Goal: Transaction & Acquisition: Obtain resource

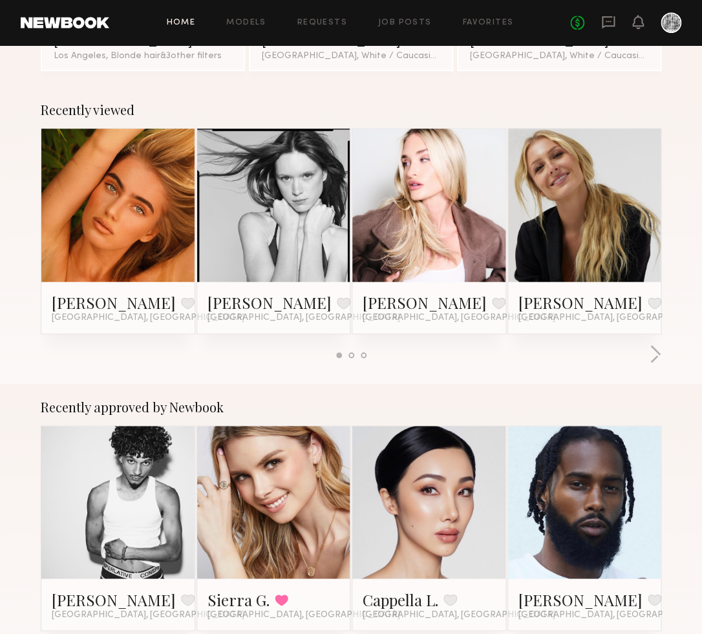
scroll to position [164, 0]
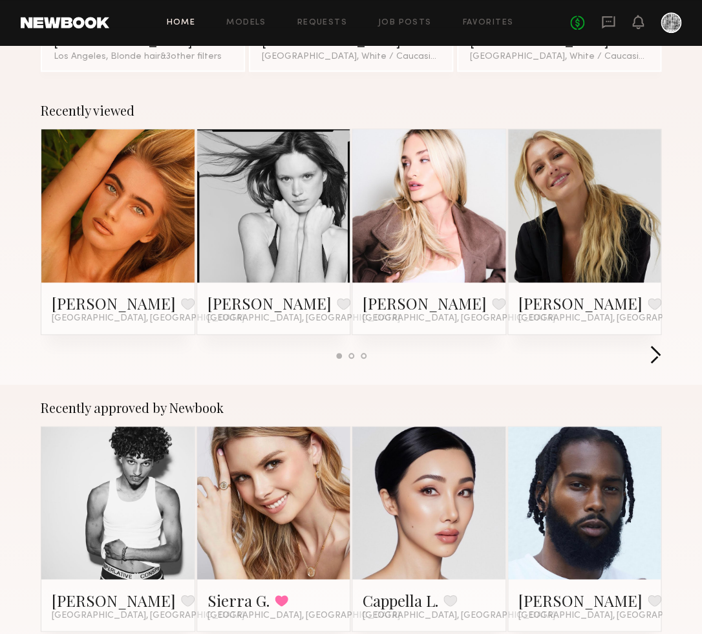
click at [659, 354] on button "button" at bounding box center [655, 355] width 12 height 21
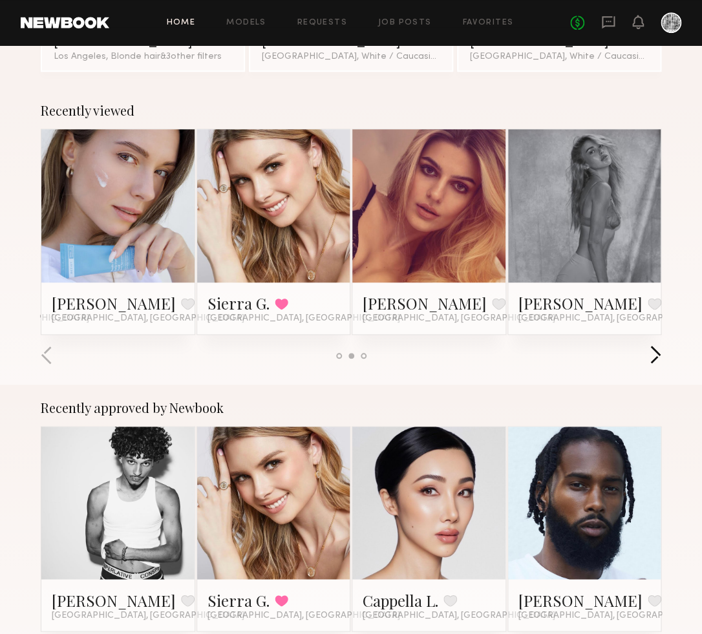
click at [659, 354] on button "button" at bounding box center [655, 355] width 12 height 21
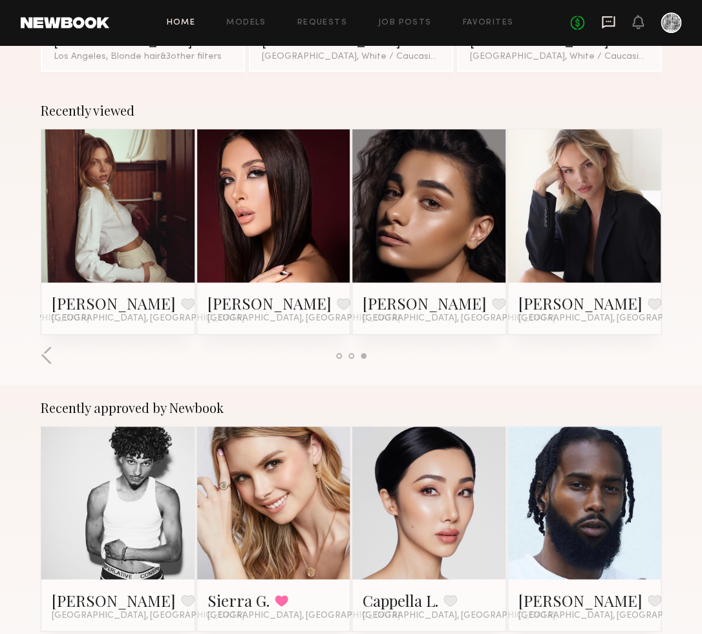
click at [605, 16] on icon at bounding box center [608, 22] width 13 height 12
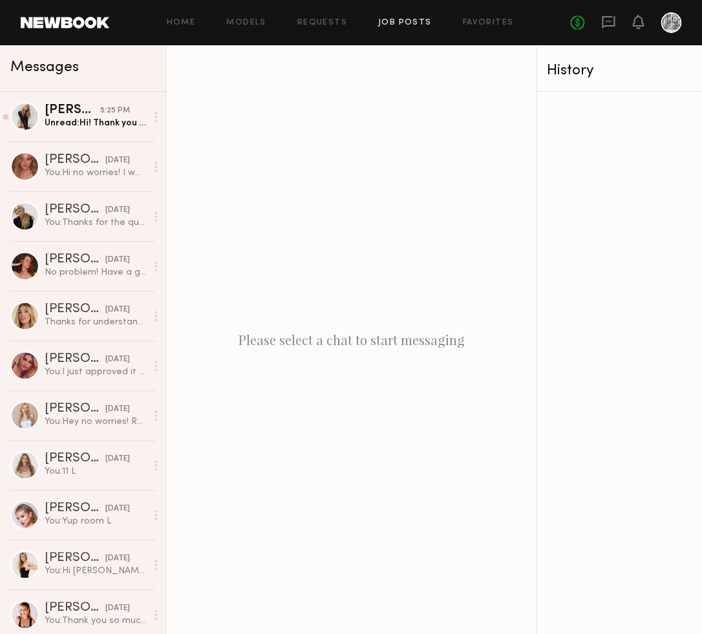
click at [399, 23] on link "Job Posts" at bounding box center [405, 23] width 54 height 8
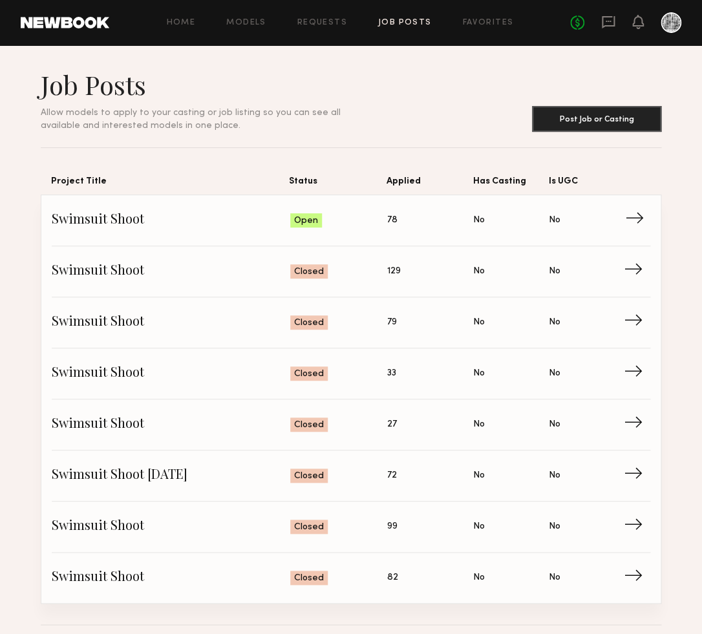
click at [408, 219] on span "Applied: 78" at bounding box center [430, 220] width 86 height 19
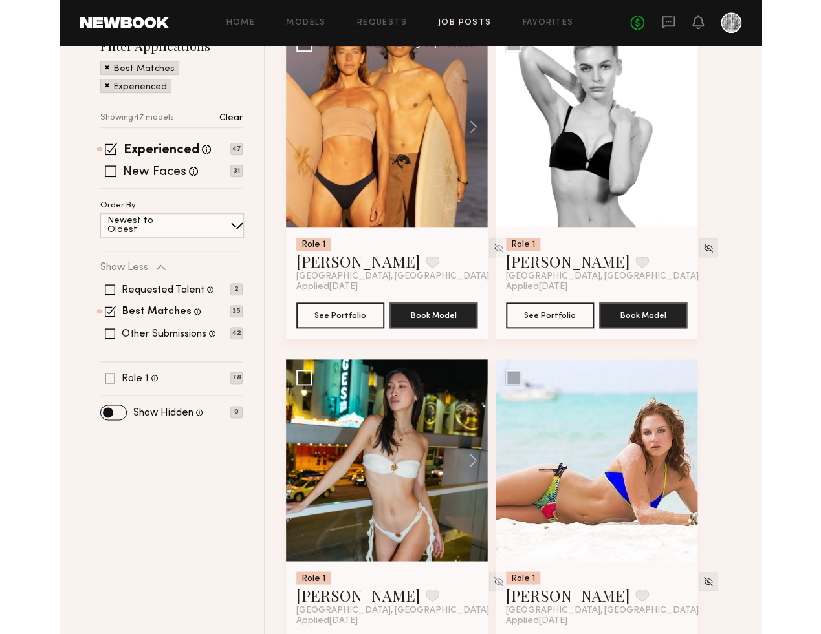
scroll to position [185, 0]
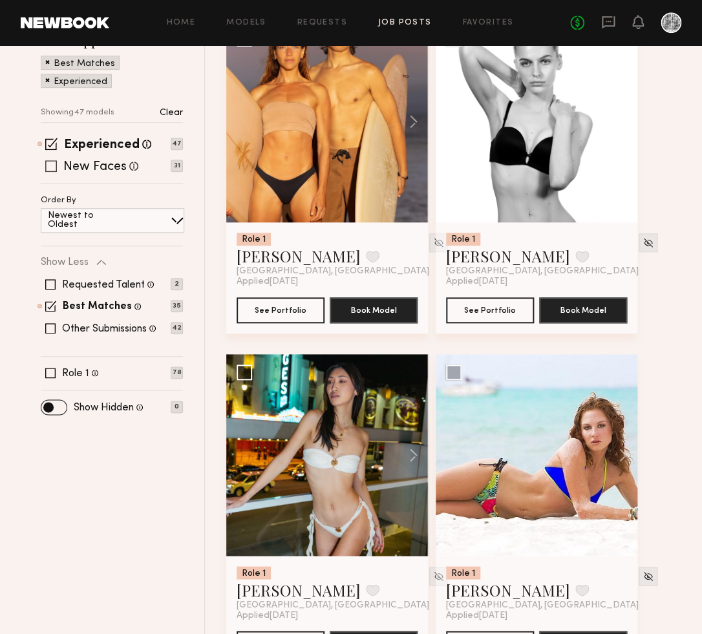
click at [61, 166] on div "New Faces Talent we've deemed to be in the early stages of their professional c…" at bounding box center [112, 166] width 142 height 10
click at [52, 162] on span at bounding box center [51, 166] width 12 height 12
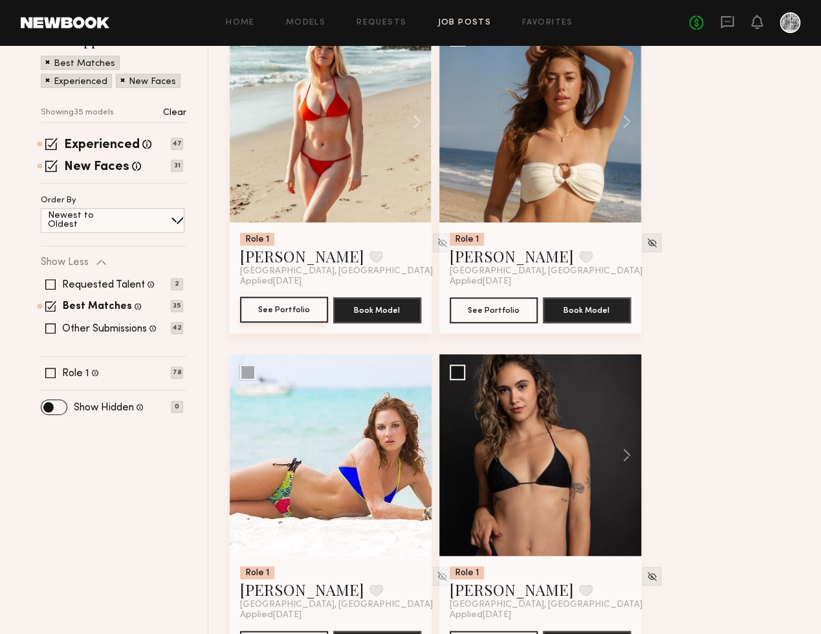
click at [277, 305] on button "See Portfolio" at bounding box center [284, 310] width 88 height 26
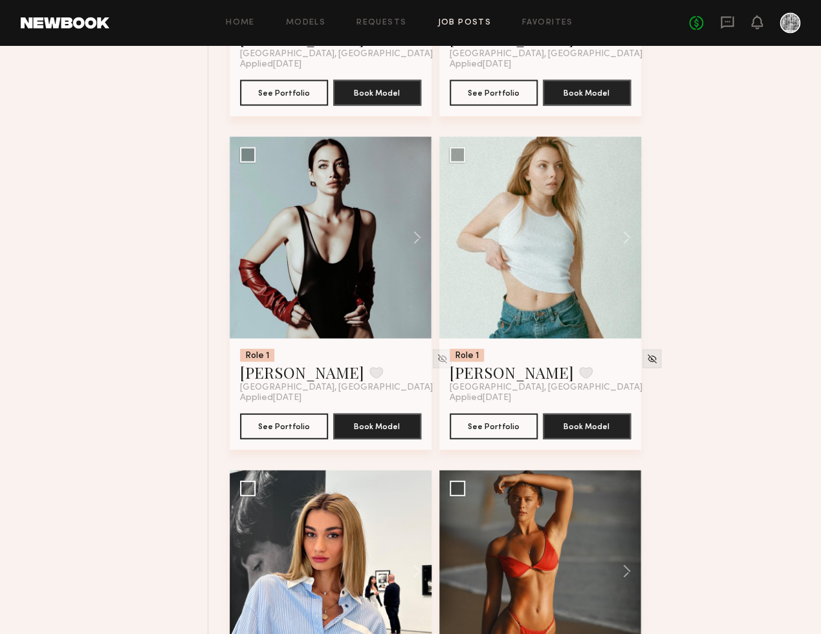
scroll to position [2503, 0]
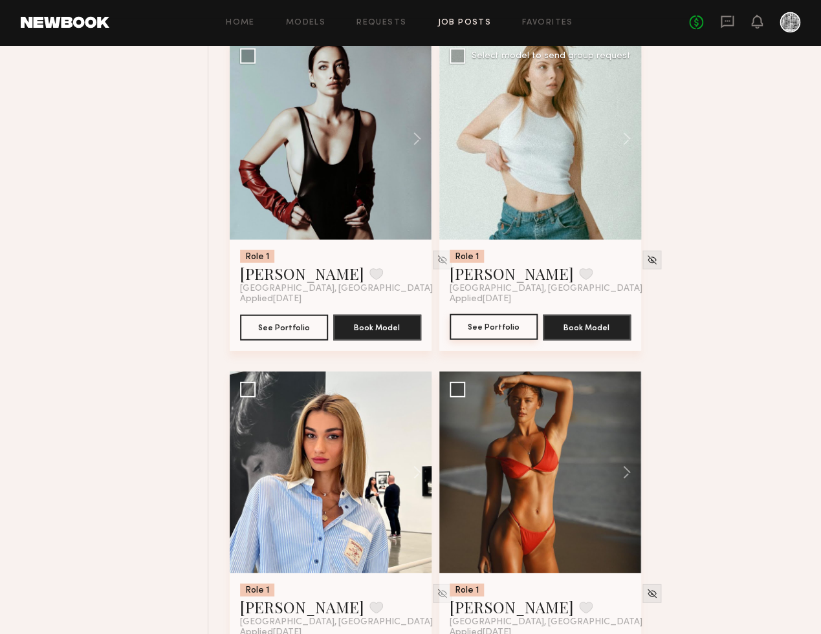
click at [495, 327] on button "See Portfolio" at bounding box center [493, 327] width 88 height 26
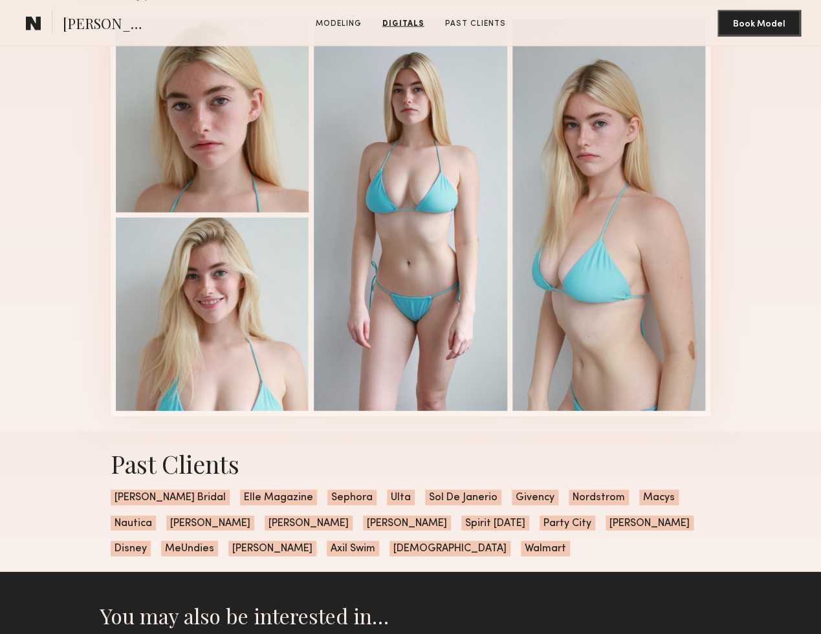
scroll to position [789, 0]
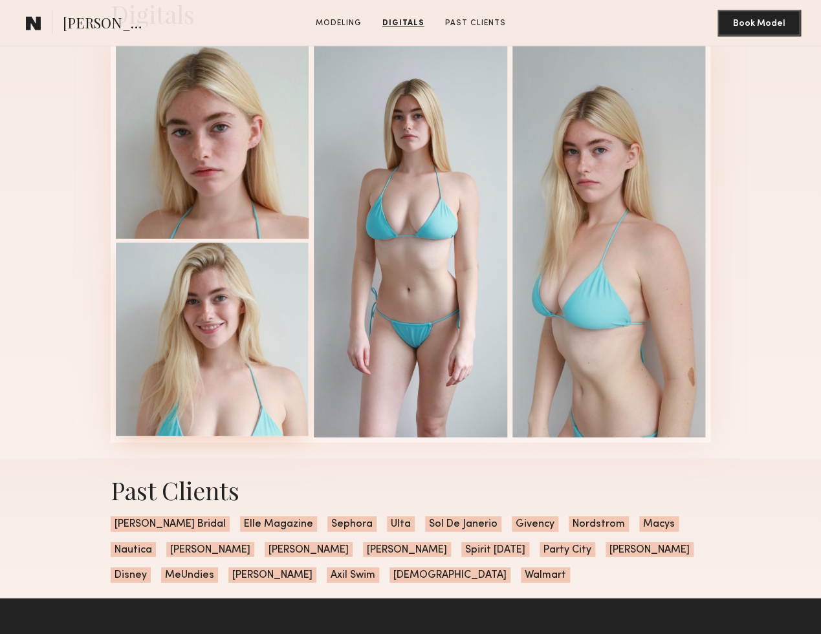
click at [181, 299] on div at bounding box center [212, 338] width 193 height 193
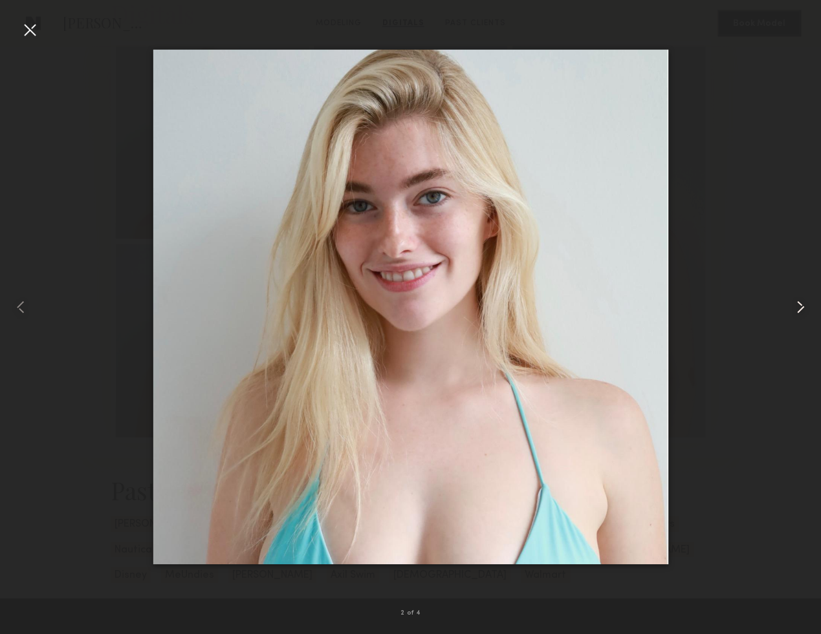
click at [795, 306] on common-icon at bounding box center [799, 307] width 21 height 21
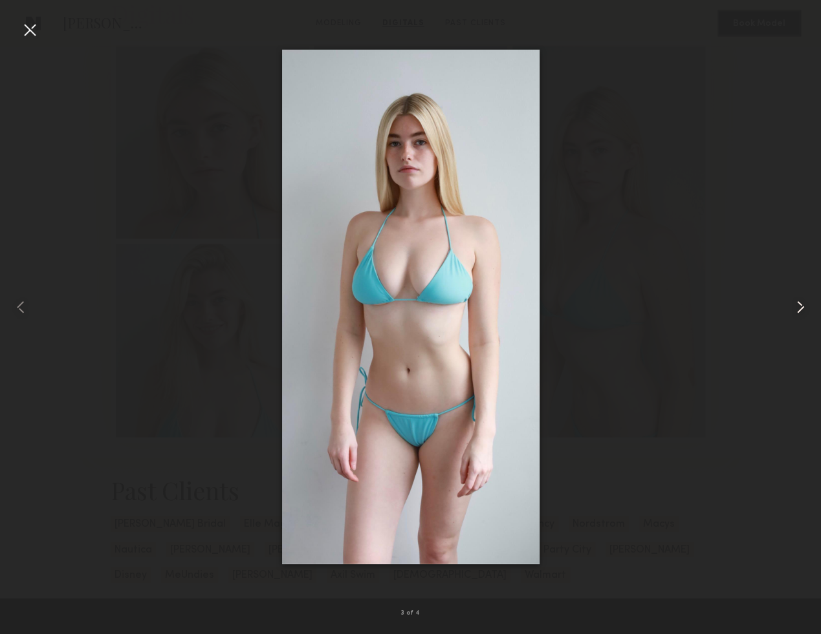
click at [795, 306] on common-icon at bounding box center [799, 307] width 21 height 21
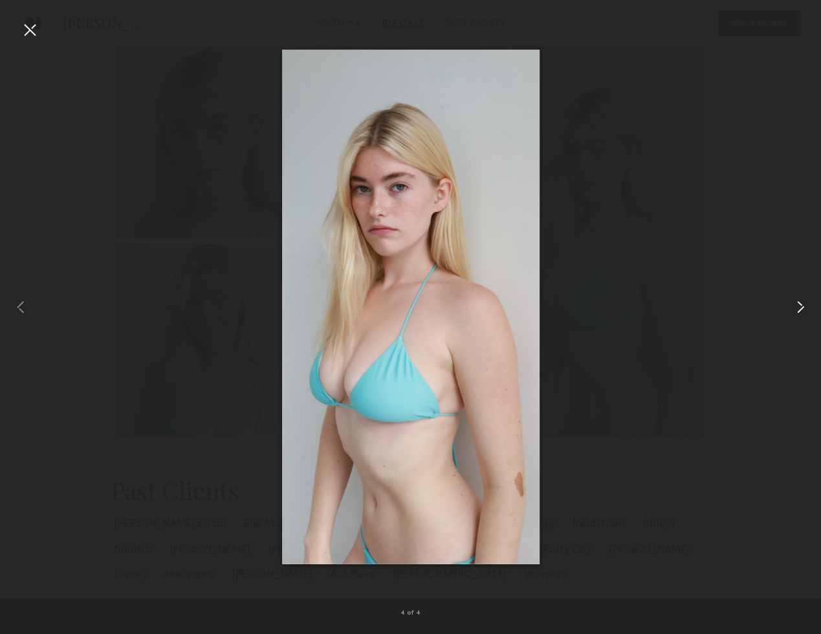
click at [795, 306] on common-icon at bounding box center [799, 307] width 21 height 21
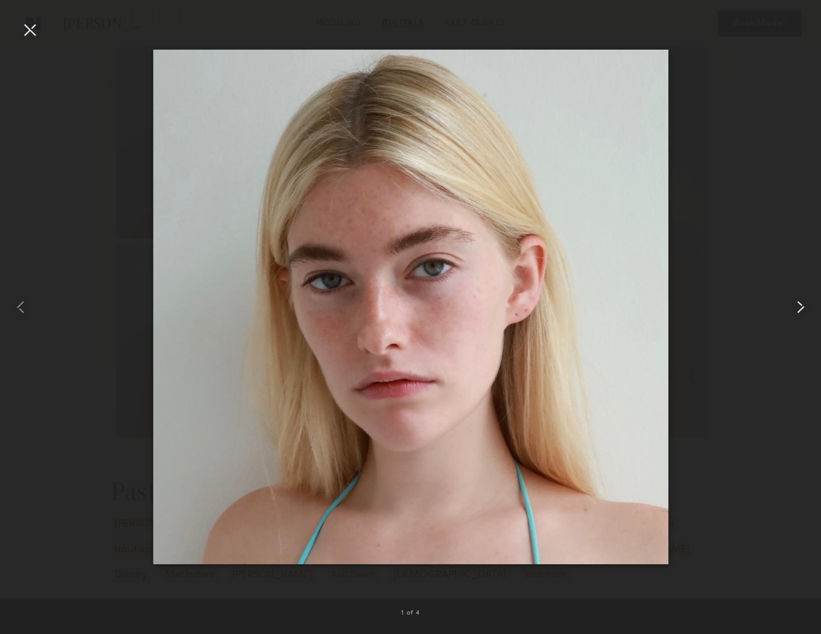
click at [795, 306] on common-icon at bounding box center [799, 307] width 21 height 21
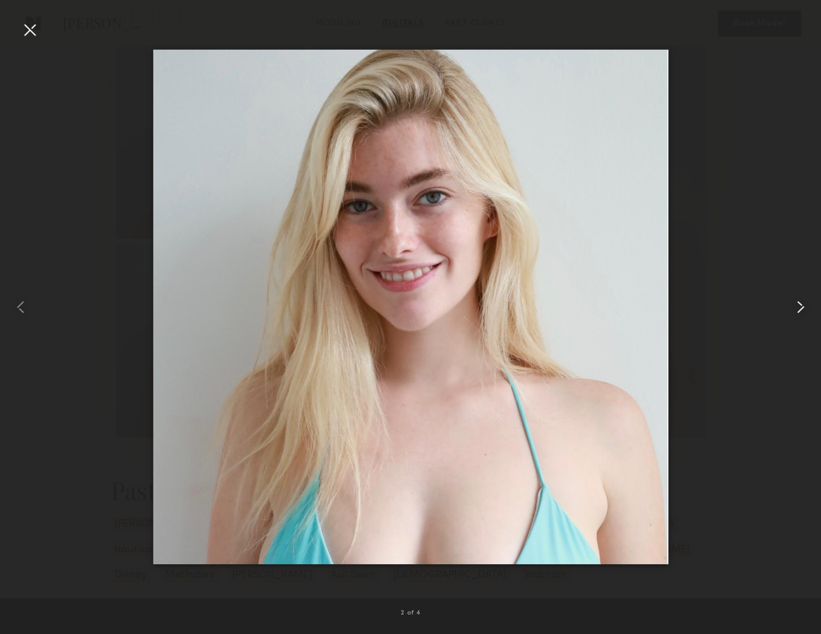
click at [795, 306] on common-icon at bounding box center [799, 307] width 21 height 21
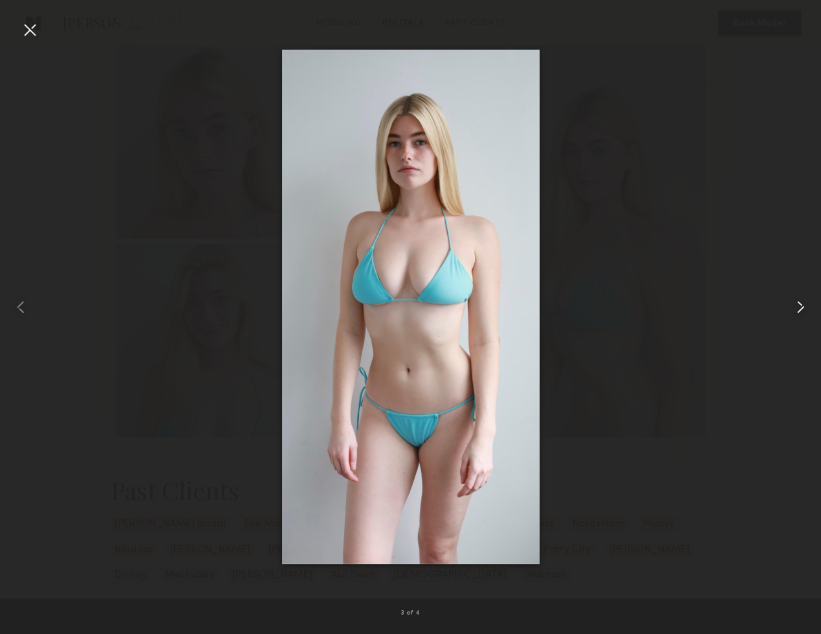
click at [795, 306] on common-icon at bounding box center [799, 307] width 21 height 21
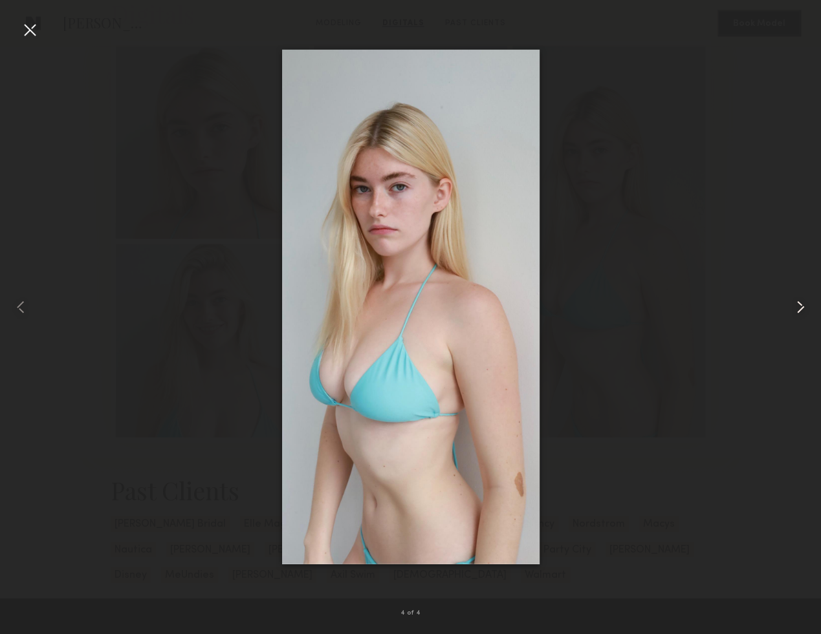
click at [795, 306] on common-icon at bounding box center [799, 307] width 21 height 21
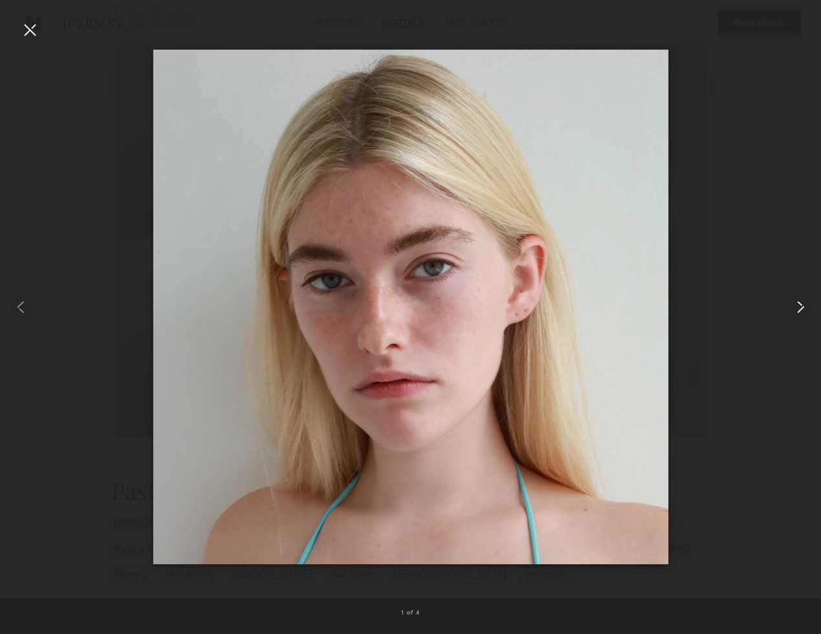
click at [795, 306] on common-icon at bounding box center [799, 307] width 21 height 21
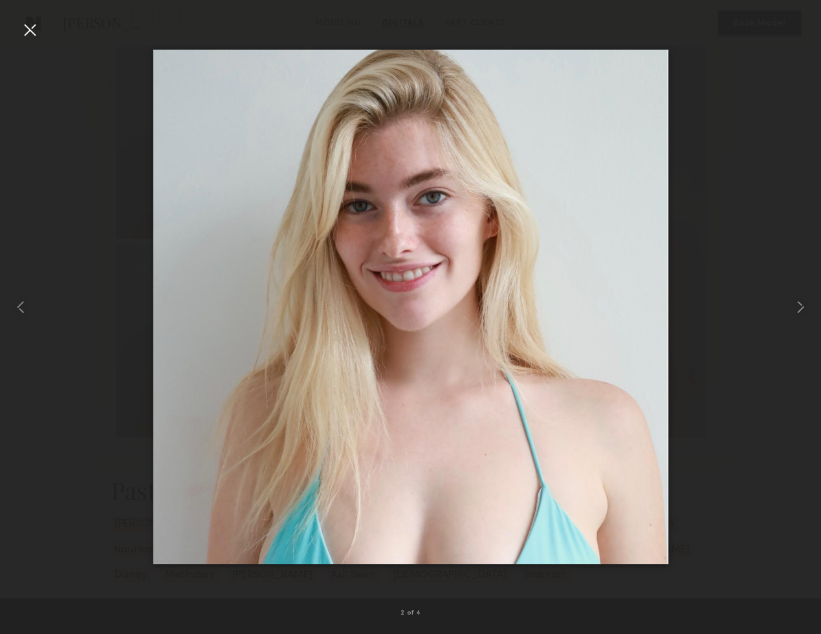
click at [36, 30] on div at bounding box center [29, 29] width 21 height 21
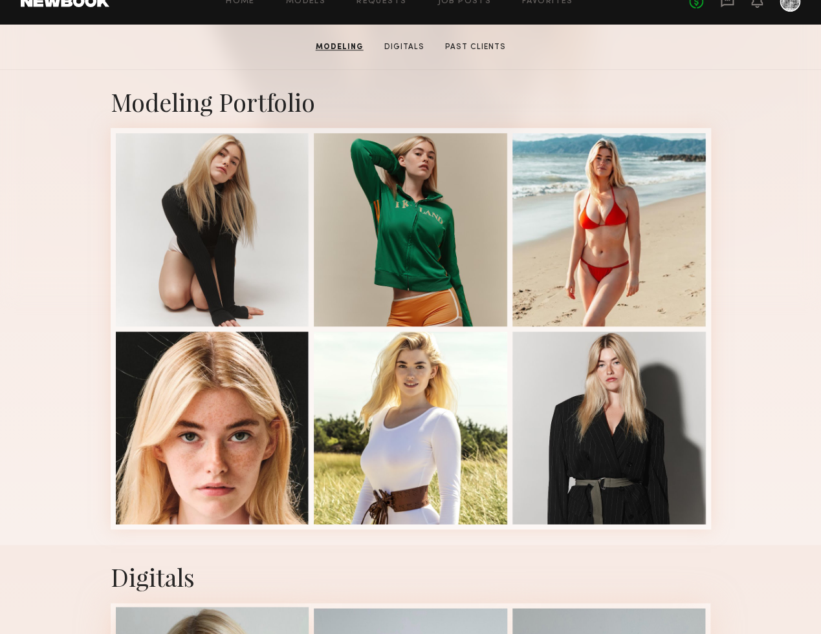
scroll to position [230, 0]
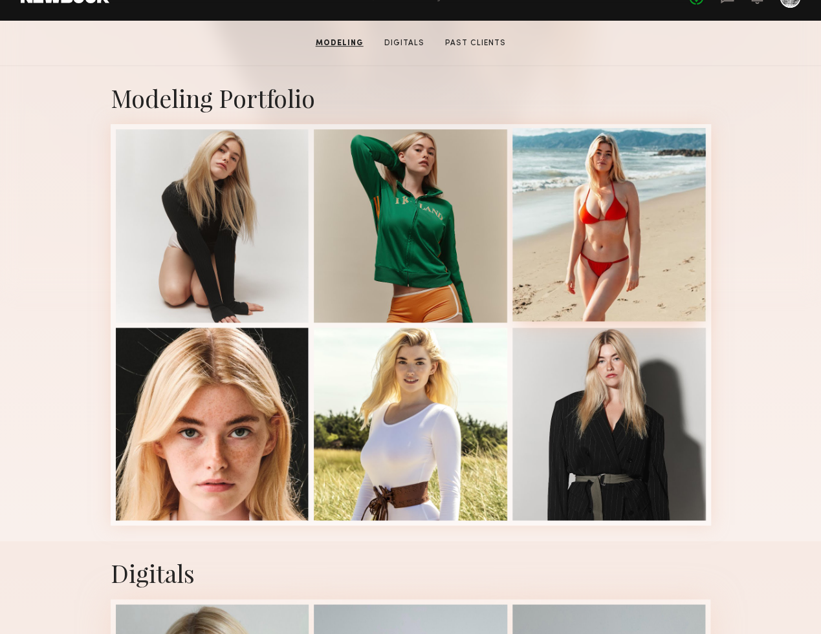
click at [599, 272] on div at bounding box center [608, 224] width 193 height 193
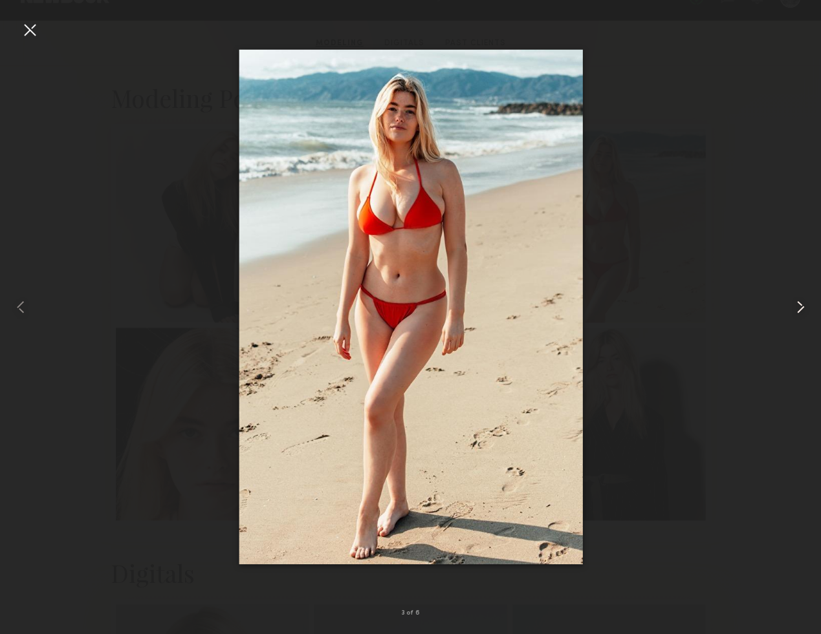
click at [795, 301] on common-icon at bounding box center [799, 307] width 21 height 21
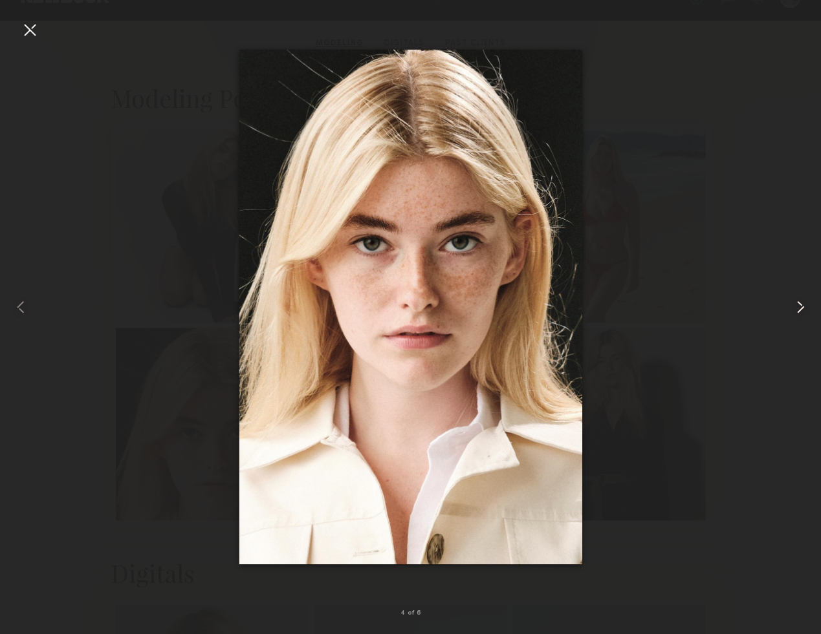
click at [795, 301] on common-icon at bounding box center [799, 307] width 21 height 21
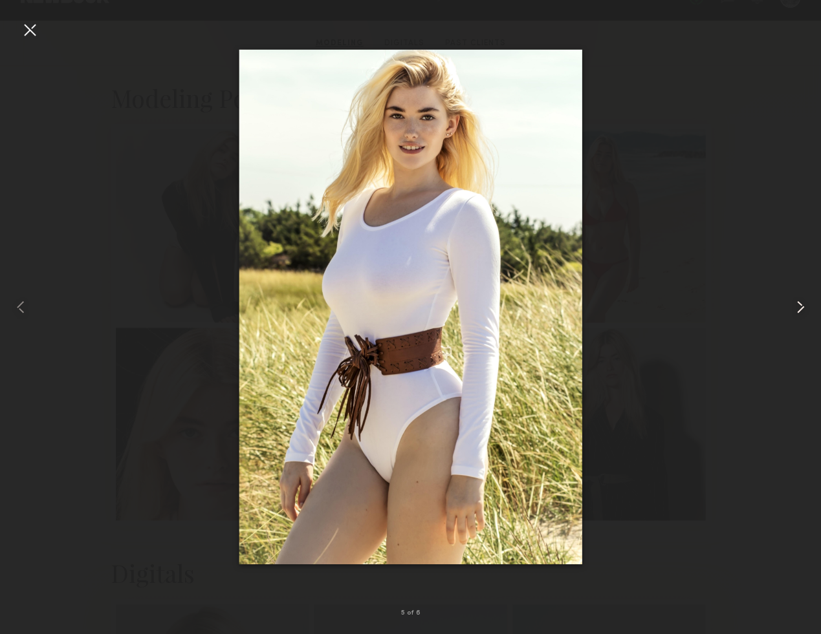
click at [795, 301] on common-icon at bounding box center [799, 307] width 21 height 21
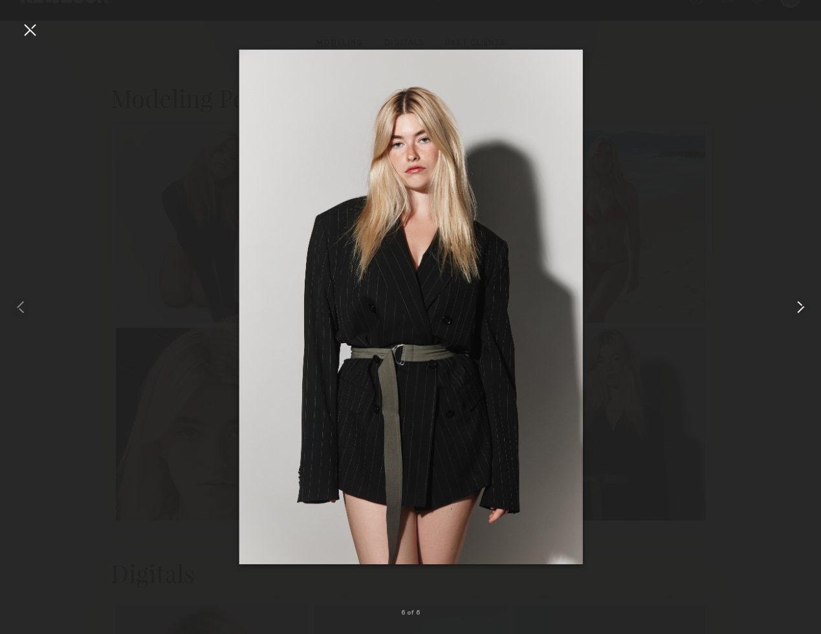
click at [795, 301] on common-icon at bounding box center [799, 307] width 21 height 21
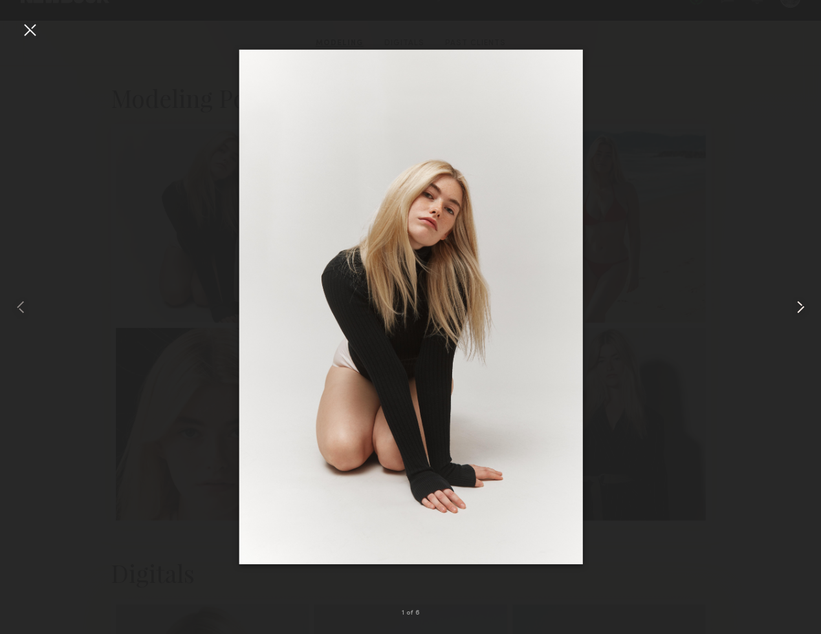
click at [795, 301] on common-icon at bounding box center [799, 307] width 21 height 21
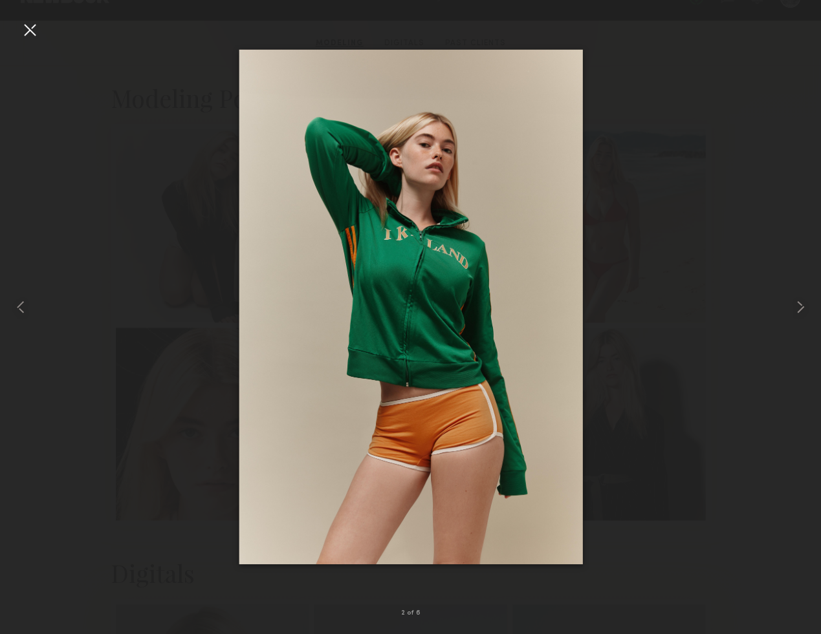
click at [31, 25] on div at bounding box center [29, 29] width 21 height 21
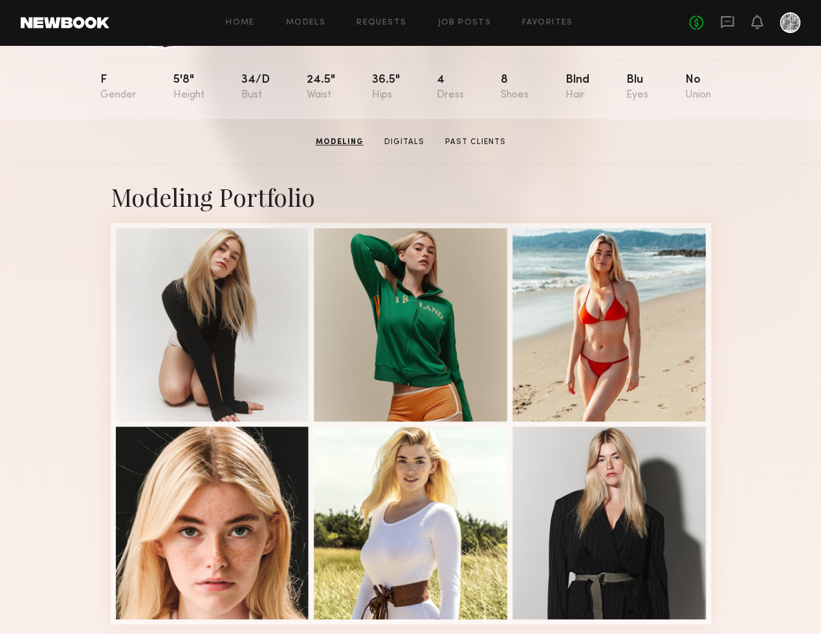
scroll to position [0, 0]
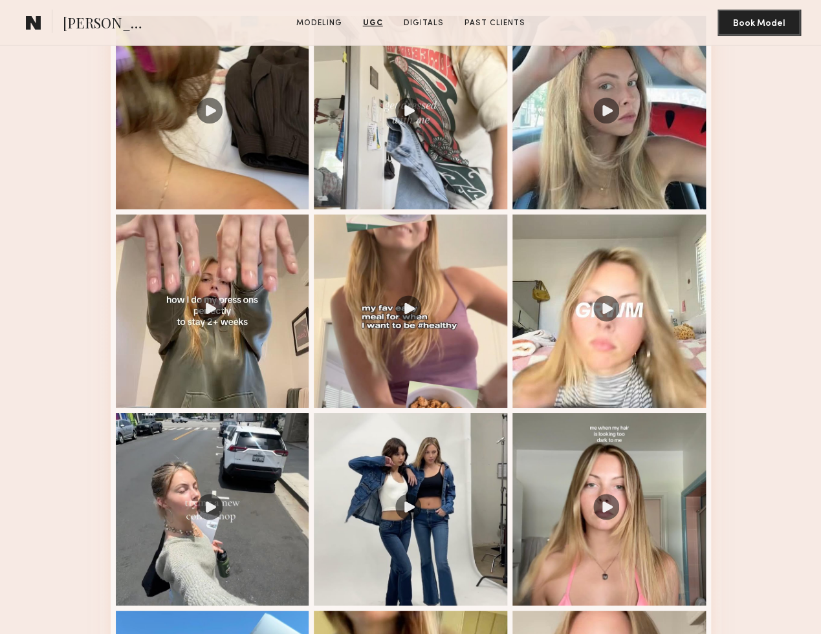
scroll to position [1319, 0]
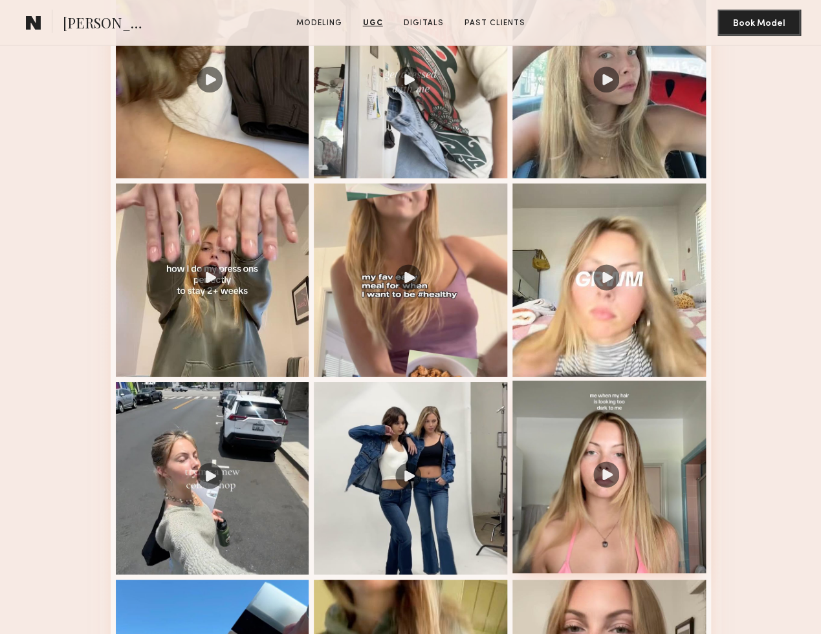
click at [625, 438] on div at bounding box center [608, 477] width 193 height 193
